Goal: Task Accomplishment & Management: Manage account settings

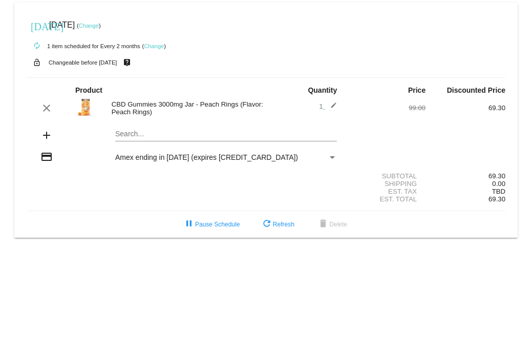
click at [99, 24] on link "Change" at bounding box center [89, 26] width 20 height 6
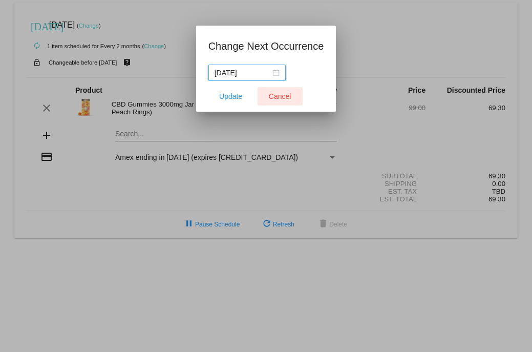
click at [279, 91] on button "Cancel" at bounding box center [280, 96] width 45 height 18
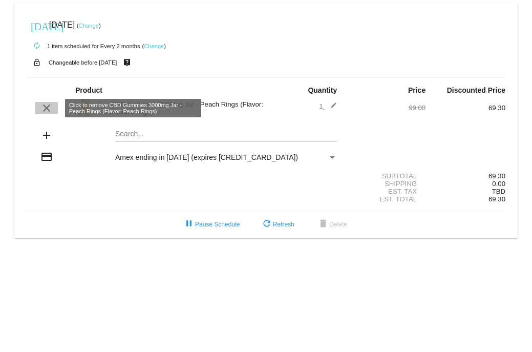
click at [46, 107] on mat-icon "clear" at bounding box center [46, 108] width 12 height 12
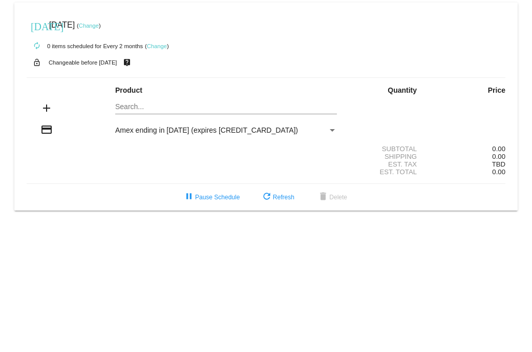
click at [160, 43] on link "Change" at bounding box center [157, 46] width 20 height 6
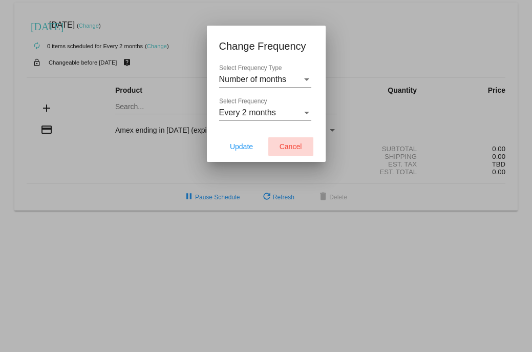
click at [300, 148] on span "Cancel" at bounding box center [291, 146] width 23 height 8
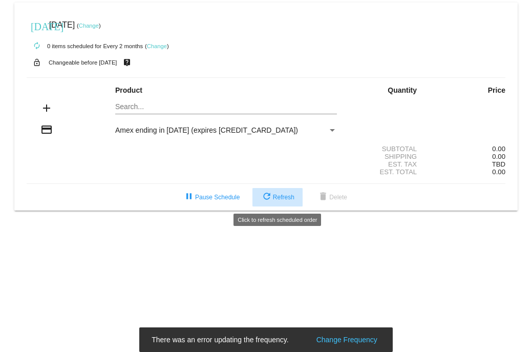
click at [283, 194] on span "refresh Refresh" at bounding box center [278, 197] width 34 height 7
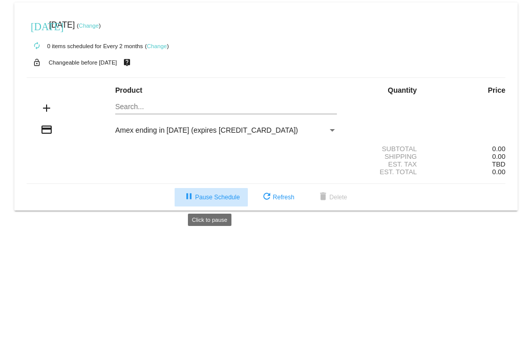
click at [229, 200] on span "pause Pause Schedule" at bounding box center [211, 197] width 57 height 7
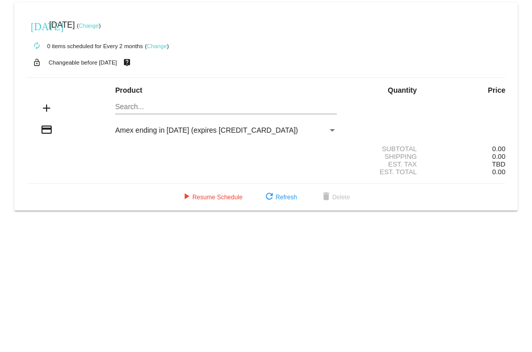
click at [99, 24] on link "Change" at bounding box center [89, 26] width 20 height 6
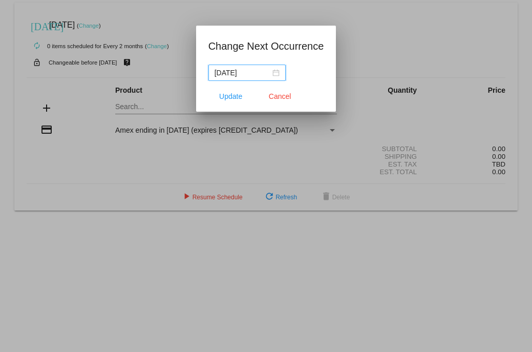
click at [261, 70] on input "[DATE]" at bounding box center [243, 72] width 56 height 11
click at [272, 49] on h1 "Change Next Occurrence" at bounding box center [267, 46] width 116 height 16
click at [276, 91] on button "Cancel" at bounding box center [280, 96] width 45 height 18
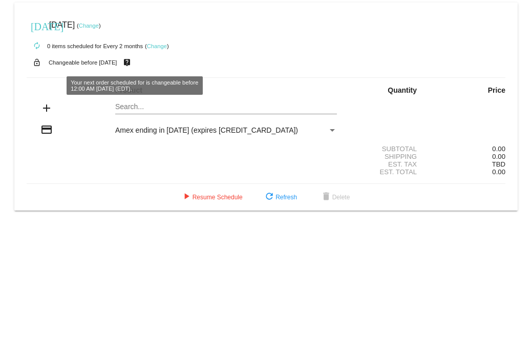
click at [330, 129] on div "Payment Method" at bounding box center [332, 130] width 5 height 3
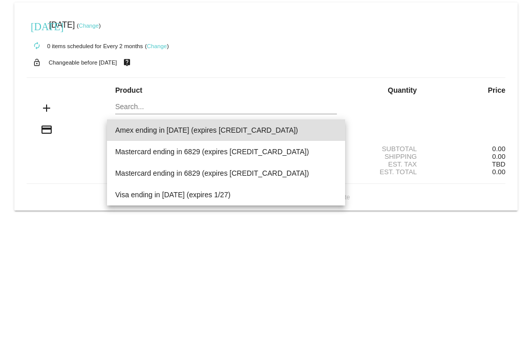
click at [329, 90] on div at bounding box center [266, 176] width 532 height 352
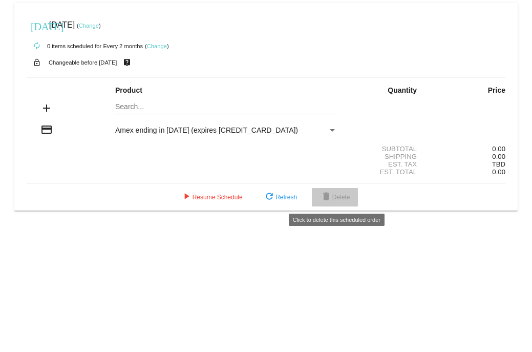
click at [342, 200] on span "delete Delete" at bounding box center [335, 197] width 30 height 7
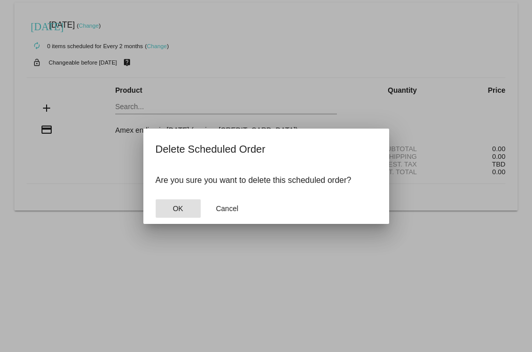
click at [180, 206] on span "OK" at bounding box center [178, 208] width 10 height 8
